Goal: Information Seeking & Learning: Learn about a topic

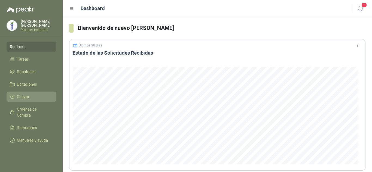
click at [40, 92] on link "Cotizar" at bounding box center [32, 97] width 50 height 10
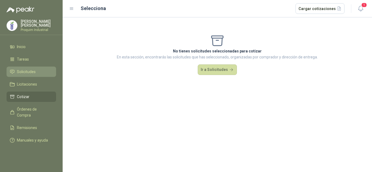
click at [31, 68] on link "Solicitudes" at bounding box center [32, 72] width 50 height 10
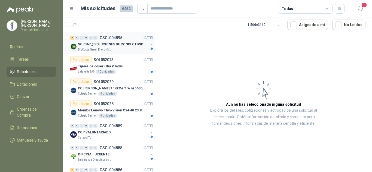
click at [130, 49] on div "BioCosta Green Energy S.A.S" at bounding box center [113, 50] width 71 height 4
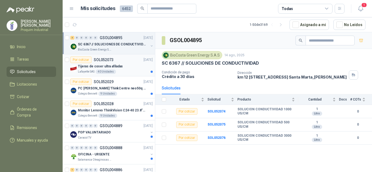
click at [123, 73] on div "Lafayette SAS 40 Unidades" at bounding box center [115, 72] width 75 height 4
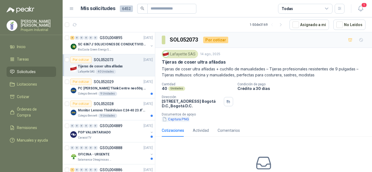
click at [174, 122] on button "Captura.PNG" at bounding box center [176, 120] width 28 height 6
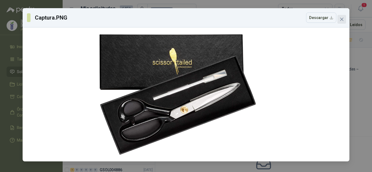
click at [343, 17] on icon "close" at bounding box center [342, 19] width 4 height 4
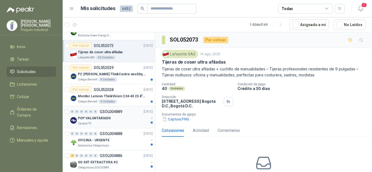
scroll to position [15, 0]
click at [124, 77] on div "PC [PERSON_NAME] ThinkCentre neo50q Gen 4 Core i5 16Gb 512Gb SSD Win 11 Pro 3YW…" at bounding box center [115, 74] width 75 height 7
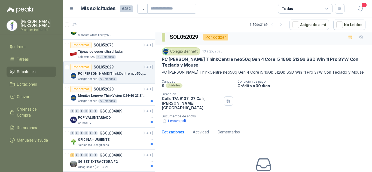
scroll to position [3, 0]
click at [177, 118] on button "Lenovo.pdf" at bounding box center [174, 121] width 25 height 6
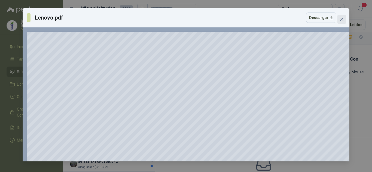
click at [339, 20] on span "Close" at bounding box center [342, 19] width 9 height 4
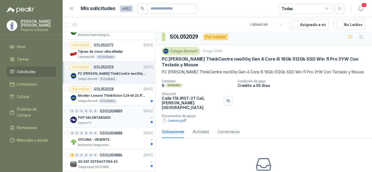
click at [137, 124] on div "Caracol TV" at bounding box center [113, 123] width 71 height 4
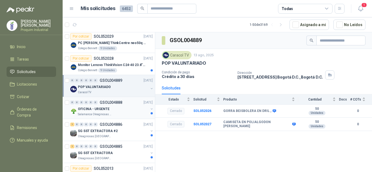
scroll to position [46, 0]
click at [116, 108] on div "OFICINA - URGENTE" at bounding box center [113, 108] width 71 height 7
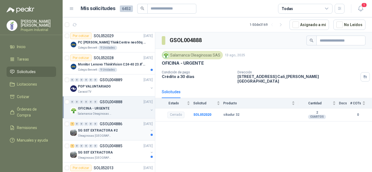
click at [112, 128] on div "SG SST EXTRACTORA #2" at bounding box center [113, 130] width 71 height 7
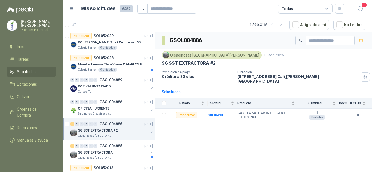
scroll to position [96, 0]
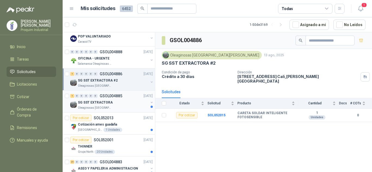
click at [120, 106] on div "Oleaginosas [GEOGRAPHIC_DATA][PERSON_NAME]" at bounding box center [113, 108] width 71 height 4
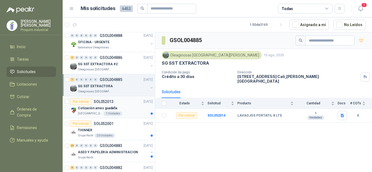
scroll to position [113, 0]
click at [342, 114] on icon "button" at bounding box center [342, 116] width 5 height 5
click at [328, 99] on button "ESTACION LAVA OJOS.jpeg" at bounding box center [318, 100] width 51 height 6
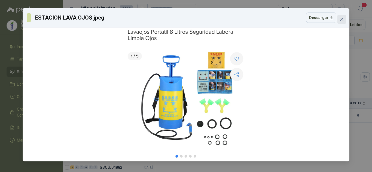
click at [342, 21] on icon "close" at bounding box center [342, 19] width 4 height 4
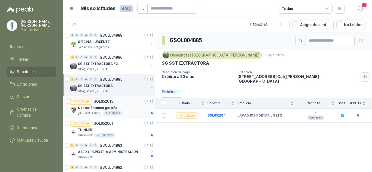
click at [123, 111] on div "Cotización arnes guadaña" at bounding box center [115, 108] width 75 height 7
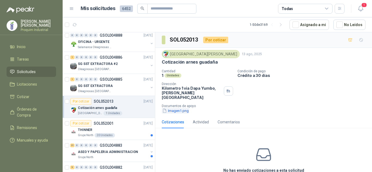
click at [174, 108] on button "Imagen1.png" at bounding box center [176, 111] width 28 height 6
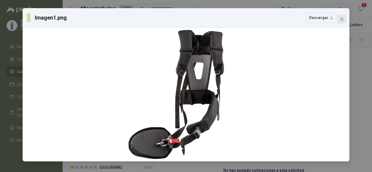
click at [341, 18] on icon "close" at bounding box center [341, 19] width 3 height 3
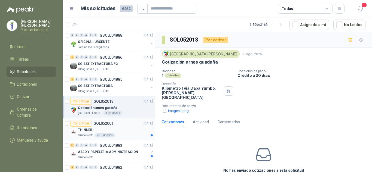
click at [131, 127] on div "THINNER" at bounding box center [115, 130] width 75 height 7
click at [134, 132] on div "THINNER" at bounding box center [115, 130] width 75 height 7
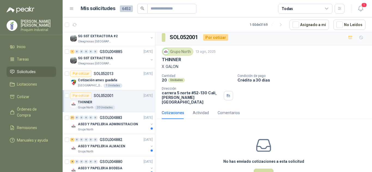
scroll to position [2, 0]
click at [263, 169] on button "Cotizar" at bounding box center [264, 174] width 20 height 10
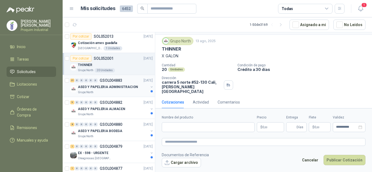
scroll to position [178, 0]
click at [222, 129] on input "Nombre del producto" at bounding box center [208, 128] width 93 height 10
click at [321, 70] on p "Crédito a 30 días" at bounding box center [304, 69] width 132 height 5
click at [109, 92] on div "Grupo North" at bounding box center [113, 92] width 71 height 4
click at [124, 85] on p "ASEO Y PAPELERIA ADMINISTRACION" at bounding box center [108, 86] width 60 height 5
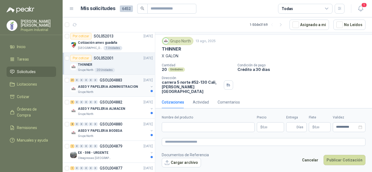
click at [124, 85] on p "ASEO Y PAPELERIA ADMINISTRACION" at bounding box center [108, 86] width 60 height 5
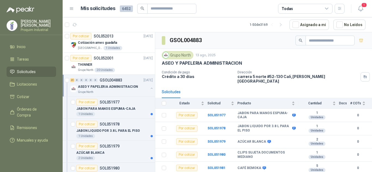
click at [124, 85] on p "ASEO Y PAPELERIA ADMINISTRACION" at bounding box center [108, 86] width 60 height 5
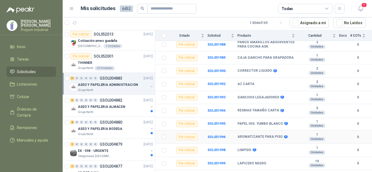
scroll to position [202, 0]
click at [120, 104] on div "9 0 0 0 0 0 GSOL004882 [DATE]" at bounding box center [112, 100] width 84 height 7
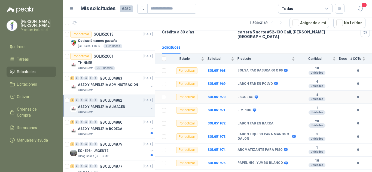
scroll to position [50, 0]
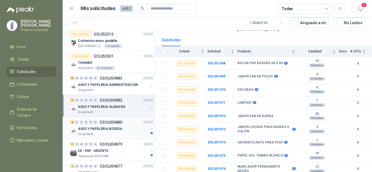
click at [124, 135] on div "Grupo North" at bounding box center [113, 134] width 71 height 4
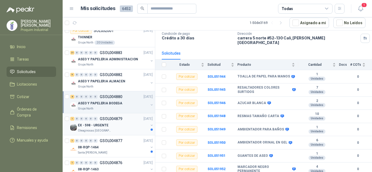
scroll to position [204, 0]
click at [116, 121] on div "1 0 0 0 0 0 GSOL004879 [DATE]" at bounding box center [112, 119] width 84 height 7
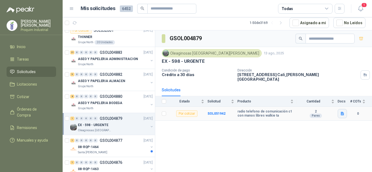
click at [341, 112] on icon "button" at bounding box center [342, 114] width 3 height 4
click at [323, 98] on icon "button" at bounding box center [322, 98] width 5 height 5
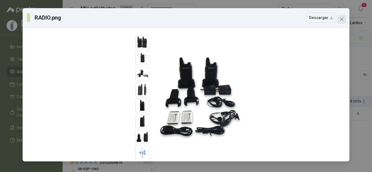
click at [344, 17] on icon "close" at bounding box center [342, 19] width 4 height 4
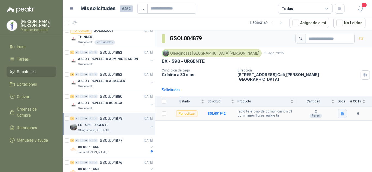
click at [340, 112] on icon "button" at bounding box center [342, 114] width 5 height 5
click at [327, 98] on button "RADIO.png" at bounding box center [332, 98] width 24 height 6
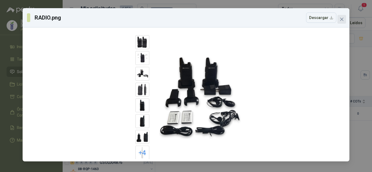
click at [341, 20] on icon "close" at bounding box center [342, 19] width 4 height 4
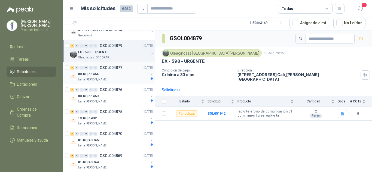
scroll to position [277, 0]
click at [115, 73] on div "08-RQP-1464" at bounding box center [113, 74] width 71 height 7
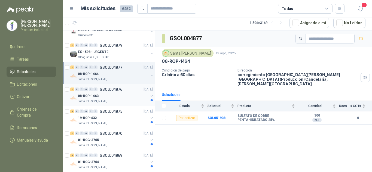
click at [110, 91] on p "GSOL004876" at bounding box center [111, 90] width 23 height 4
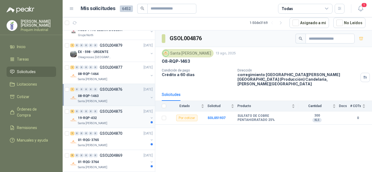
click at [129, 113] on div "9 0 0 0 0 0 GSOL004875 [DATE]" at bounding box center [112, 111] width 84 height 7
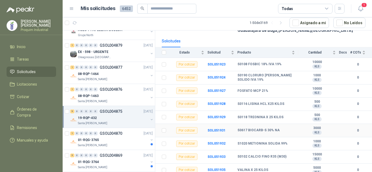
scroll to position [54, 0]
click at [123, 145] on div "Santa [PERSON_NAME]" at bounding box center [113, 146] width 71 height 4
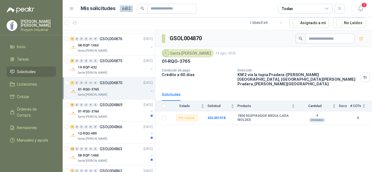
scroll to position [330, 0]
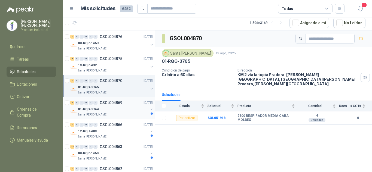
click at [115, 109] on div "01-RQG-3764" at bounding box center [113, 109] width 71 height 7
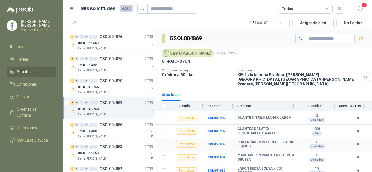
scroll to position [1, 0]
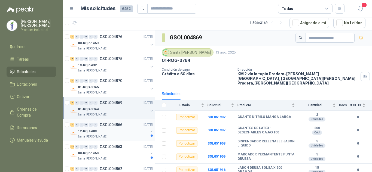
click at [121, 135] on div "Santa [PERSON_NAME]" at bounding box center [113, 137] width 71 height 4
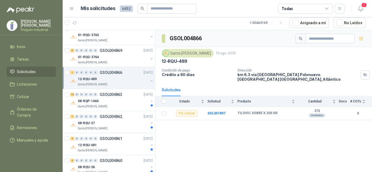
scroll to position [383, 0]
click at [114, 101] on div "08-RQP-1460" at bounding box center [113, 101] width 71 height 7
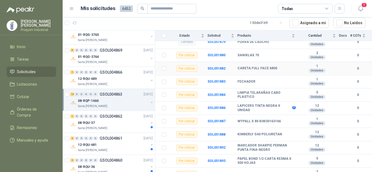
scroll to position [120, 0]
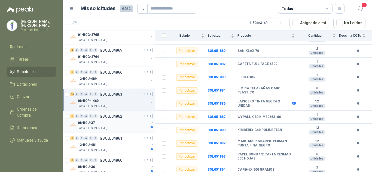
click at [101, 127] on p "Santa [PERSON_NAME]" at bounding box center [92, 128] width 29 height 4
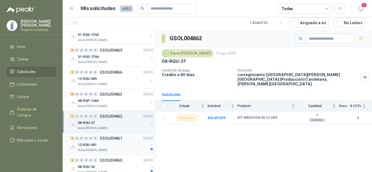
click at [118, 145] on div "12-RQU-481" at bounding box center [113, 145] width 71 height 7
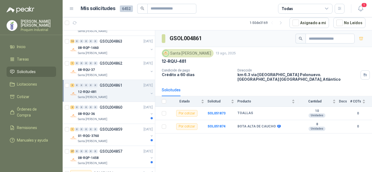
scroll to position [439, 0]
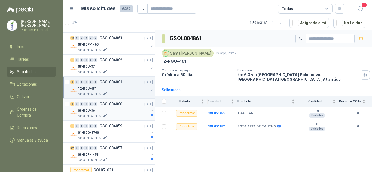
click at [112, 104] on p "GSOL004860" at bounding box center [111, 104] width 23 height 4
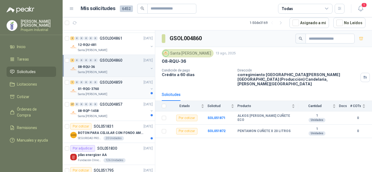
scroll to position [484, 0]
click at [118, 82] on p "GSOL004859" at bounding box center [111, 82] width 23 height 4
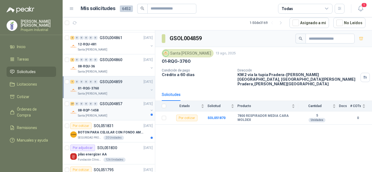
click at [135, 111] on div "08-RQP-1458" at bounding box center [113, 110] width 71 height 7
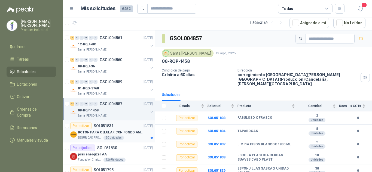
click at [136, 136] on div "SEGURIDAD PROVISER LTDA 20 Unidades" at bounding box center [115, 138] width 75 height 4
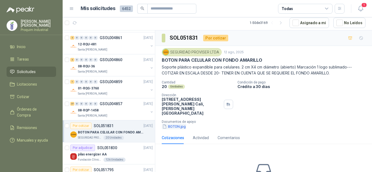
click at [179, 124] on button "BOTON.jpg" at bounding box center [174, 127] width 25 height 6
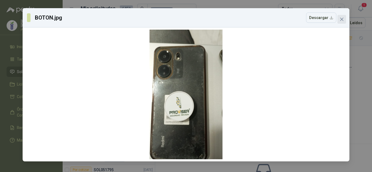
click at [339, 20] on span "Close" at bounding box center [342, 19] width 9 height 4
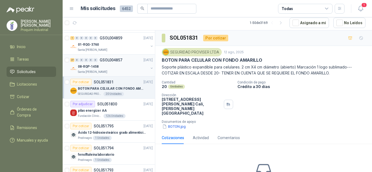
scroll to position [528, 0]
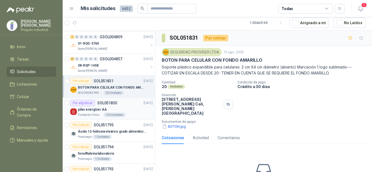
click at [117, 109] on div "pilas energizer AA" at bounding box center [115, 110] width 75 height 7
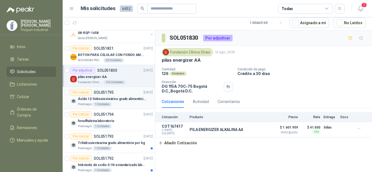
scroll to position [561, 0]
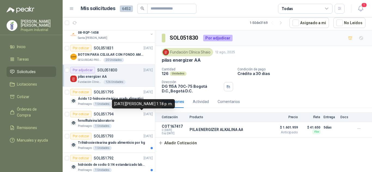
click at [124, 101] on div "[DATE][PERSON_NAME] 1:18 p. m." at bounding box center [143, 103] width 63 height 9
